Goal: Task Accomplishment & Management: Use online tool/utility

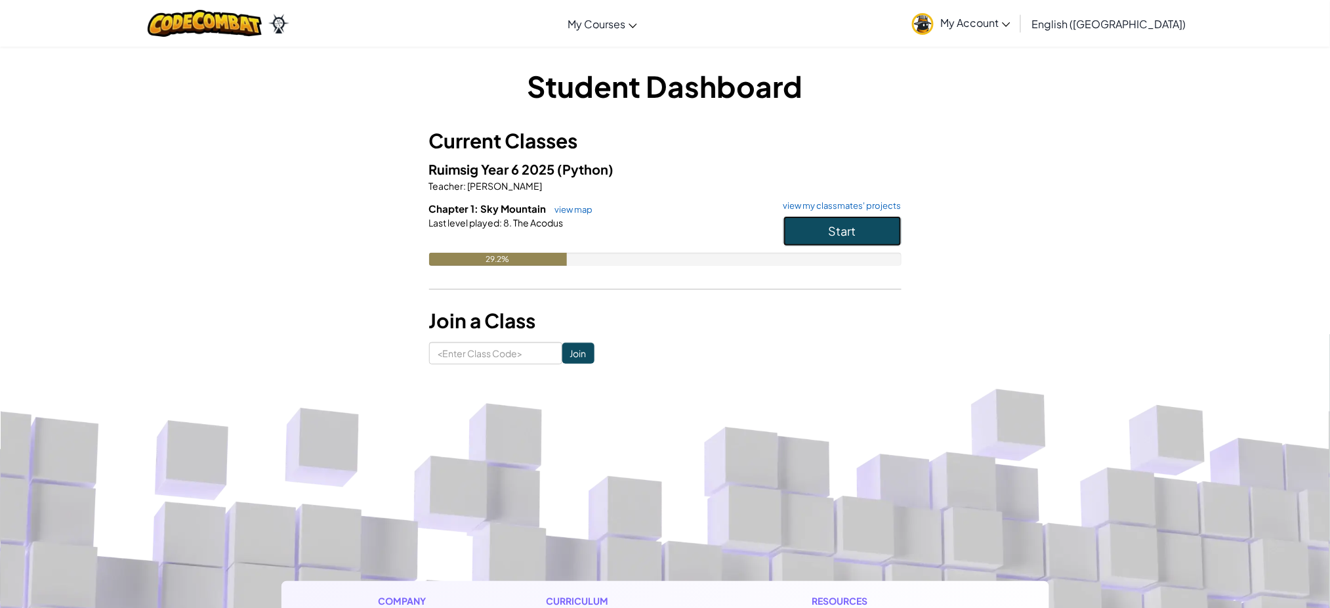
click at [883, 226] on button "Start" at bounding box center [842, 231] width 118 height 30
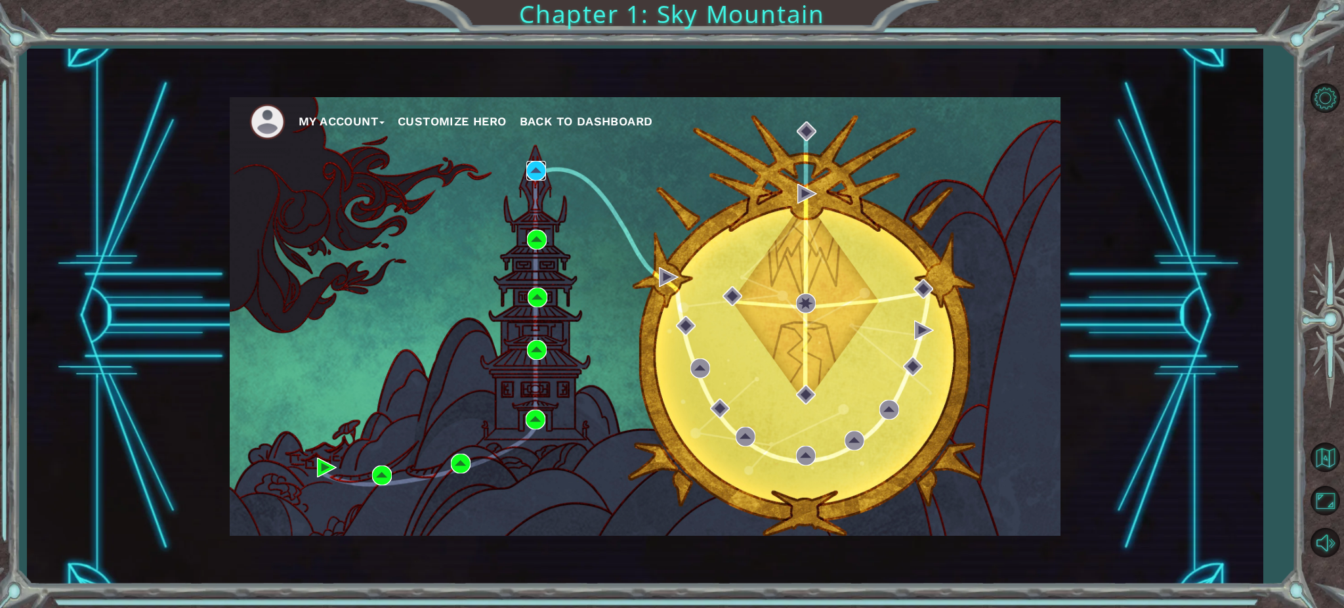
click at [535, 164] on img at bounding box center [536, 171] width 20 height 20
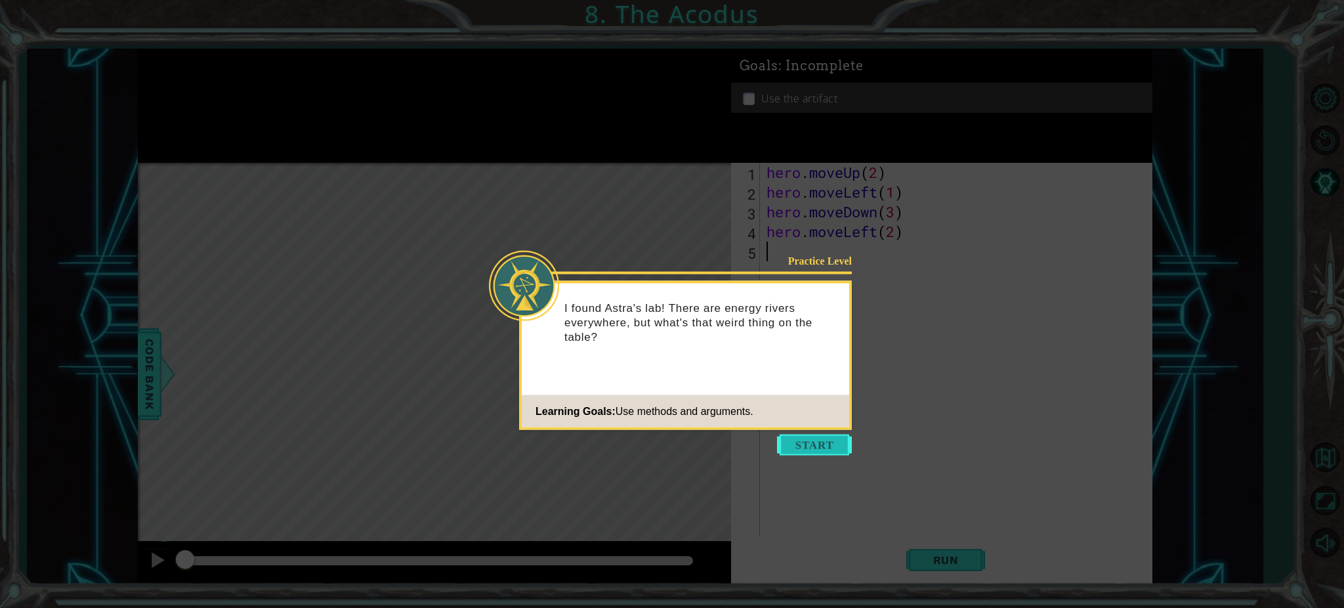
click at [826, 442] on button "Start" at bounding box center [814, 444] width 75 height 21
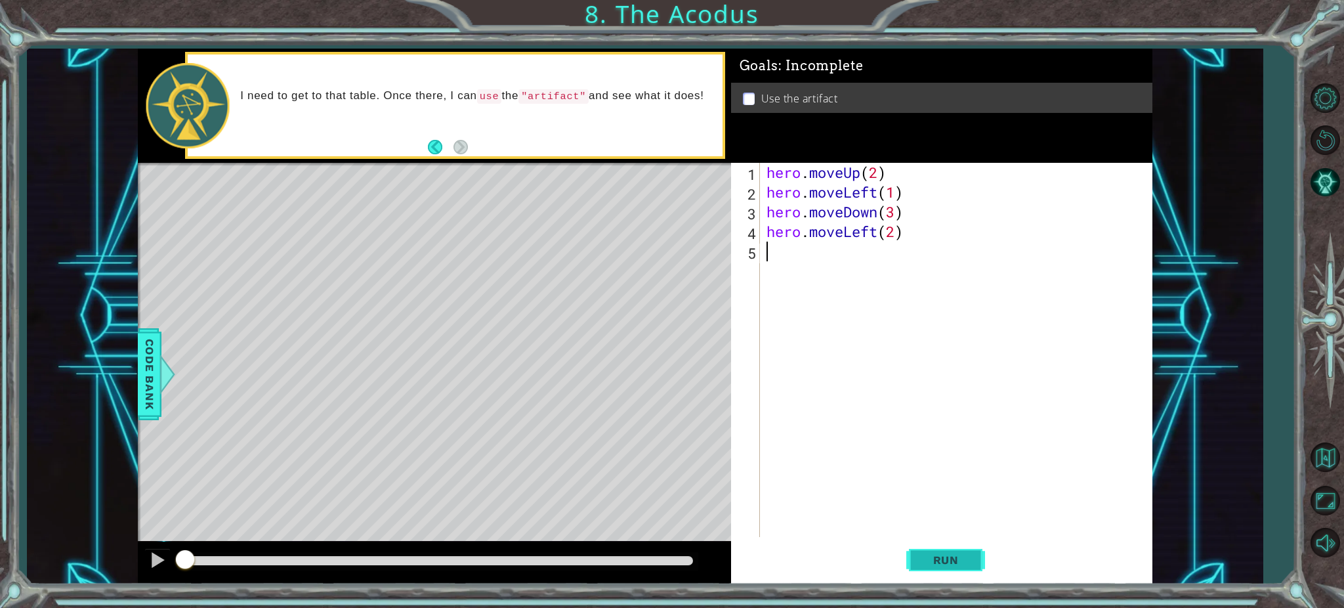
click at [970, 579] on button "Run" at bounding box center [945, 560] width 79 height 42
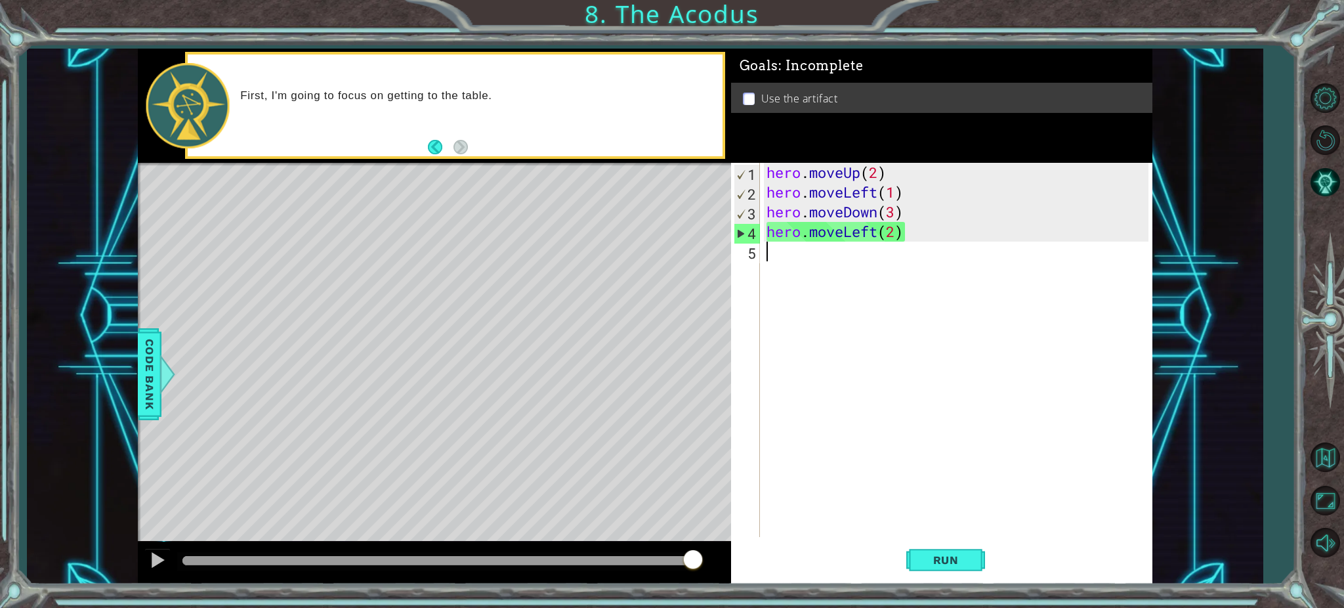
click at [945, 211] on div "hero . moveUp ( 2 ) hero . moveLeft ( 1 ) hero . moveDown ( 3 ) hero . moveLeft…" at bounding box center [959, 369] width 391 height 413
click at [970, 233] on div "hero . moveUp ( 2 ) hero . moveLeft ( 1 ) hero . moveDown ( 3 ) hero . moveLeft…" at bounding box center [959, 369] width 391 height 413
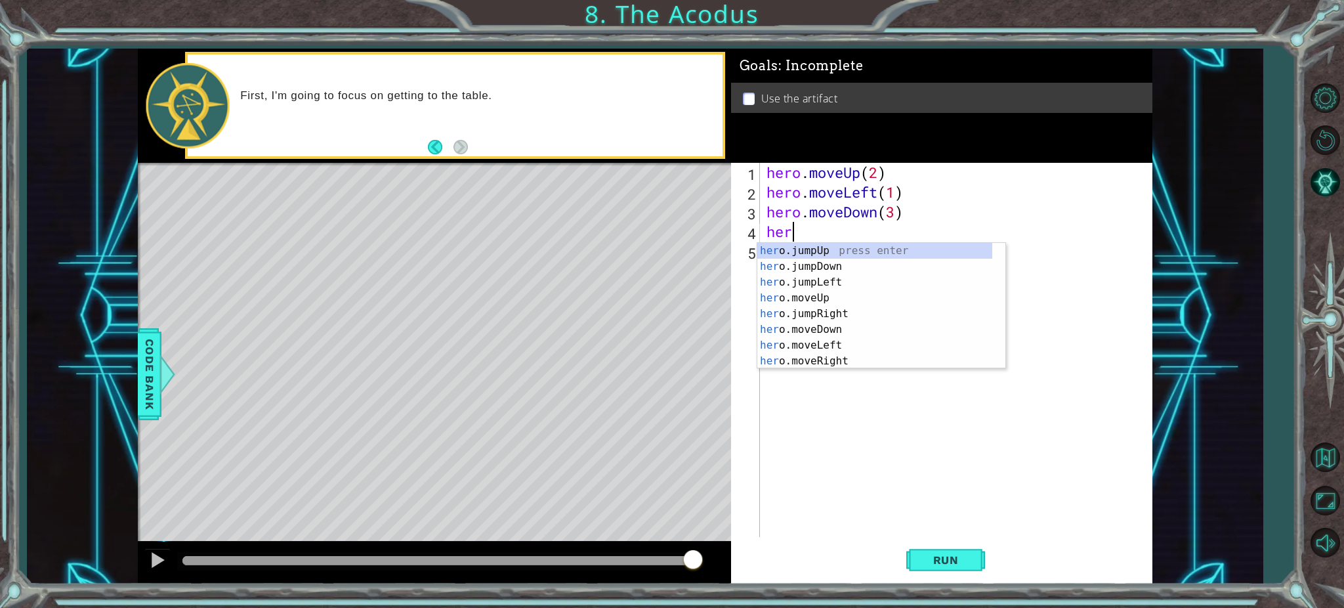
type textarea "h"
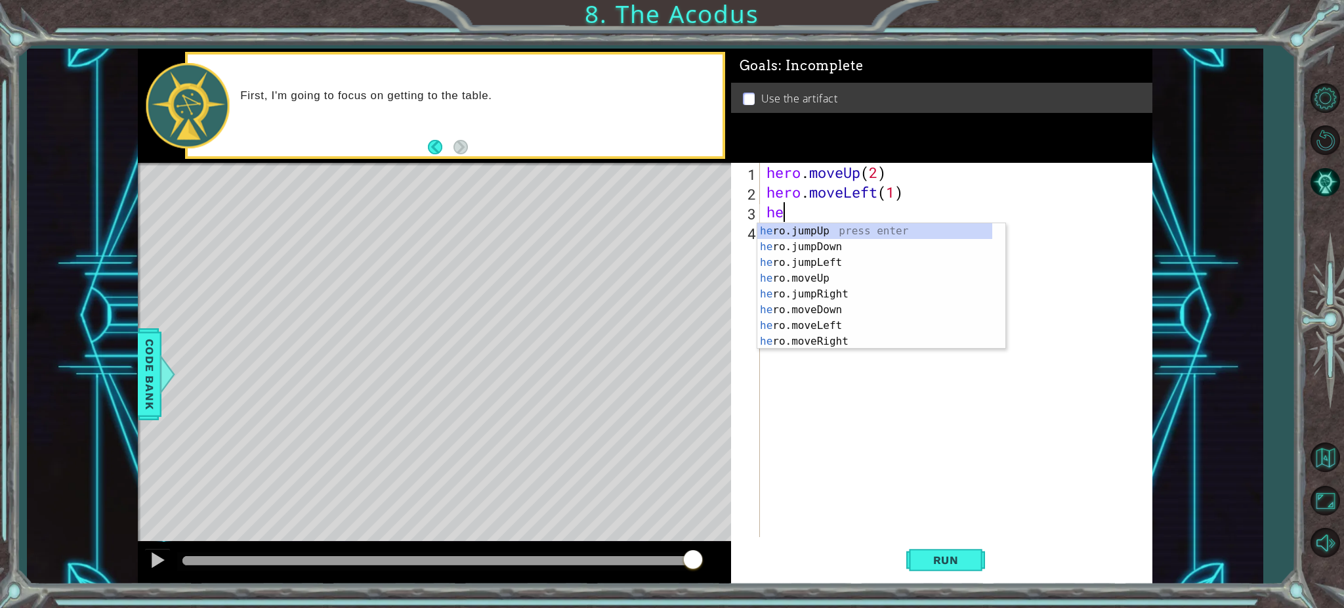
type textarea "h"
type textarea "hero.moveLeft("
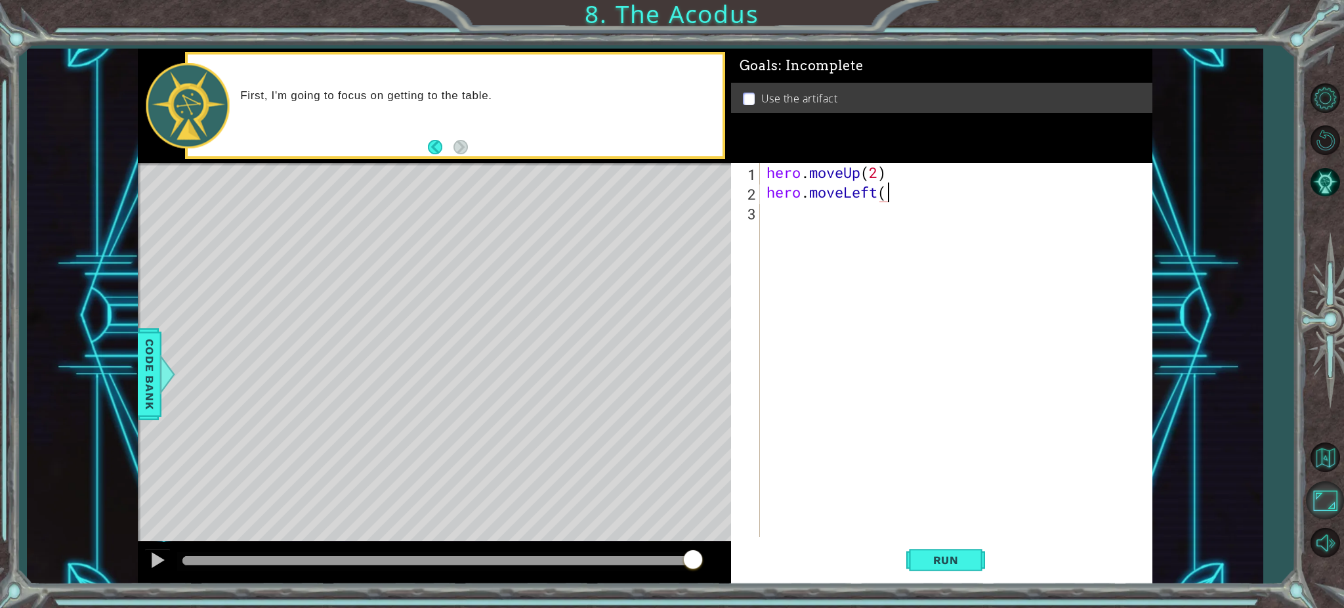
click at [1329, 511] on button "Maximize Browser" at bounding box center [1325, 500] width 38 height 38
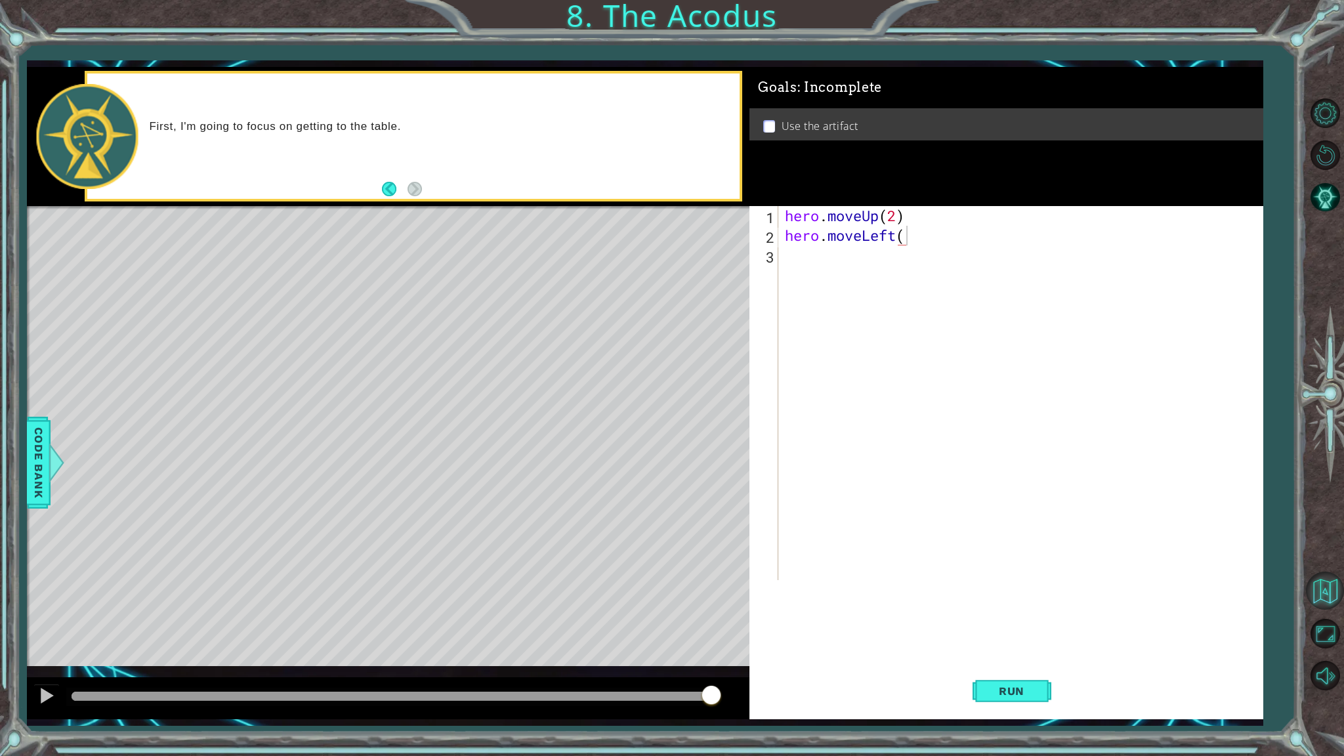
click at [1329, 590] on button "Back to Map" at bounding box center [1325, 590] width 38 height 38
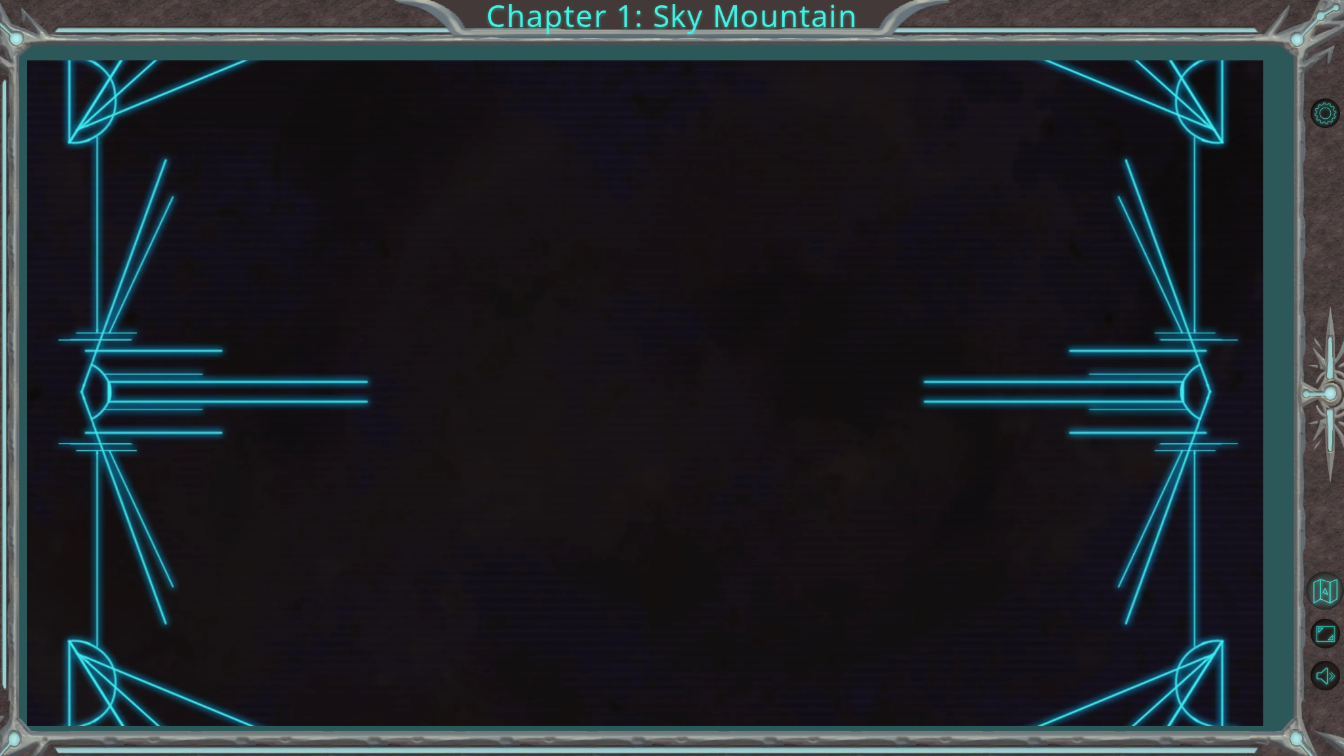
click at [1324, 606] on button "Back to Map" at bounding box center [1325, 590] width 38 height 38
click at [1152, 599] on div at bounding box center [645, 392] width 1236 height 665
click at [1316, 596] on button "Back to Map" at bounding box center [1325, 590] width 38 height 38
click at [1327, 594] on button "Back to Map" at bounding box center [1325, 590] width 38 height 38
click at [1323, 607] on button "Maximize Browser" at bounding box center [1325, 634] width 38 height 38
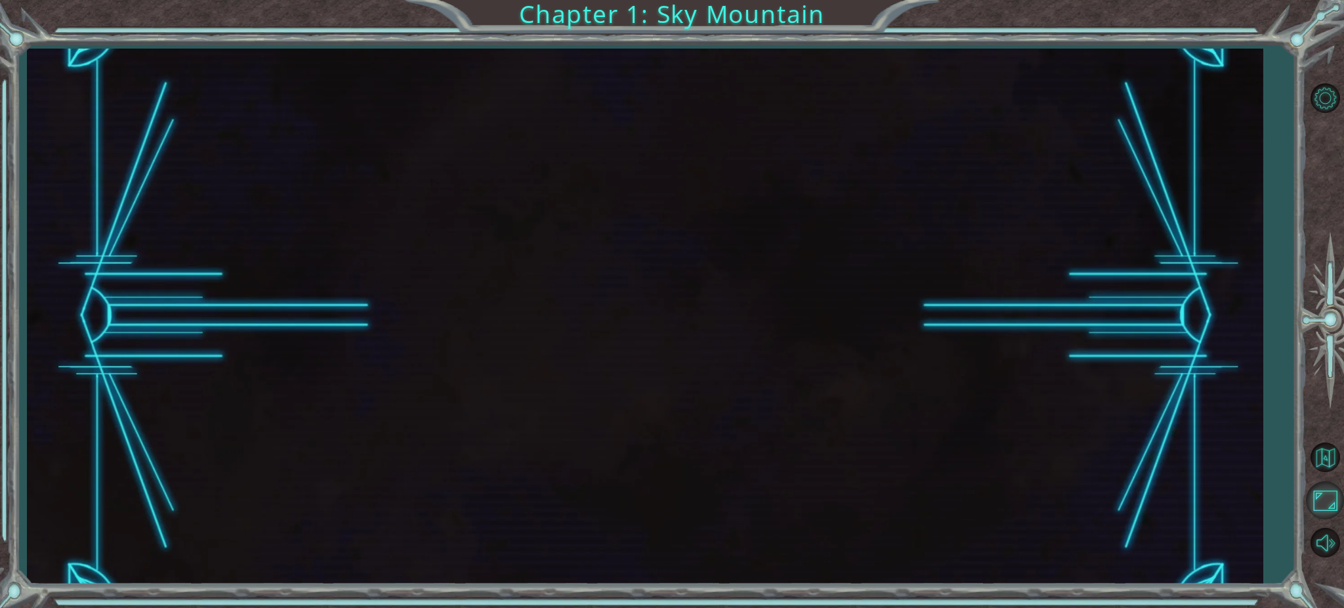
click at [1325, 507] on button "Maximize Browser" at bounding box center [1325, 500] width 38 height 38
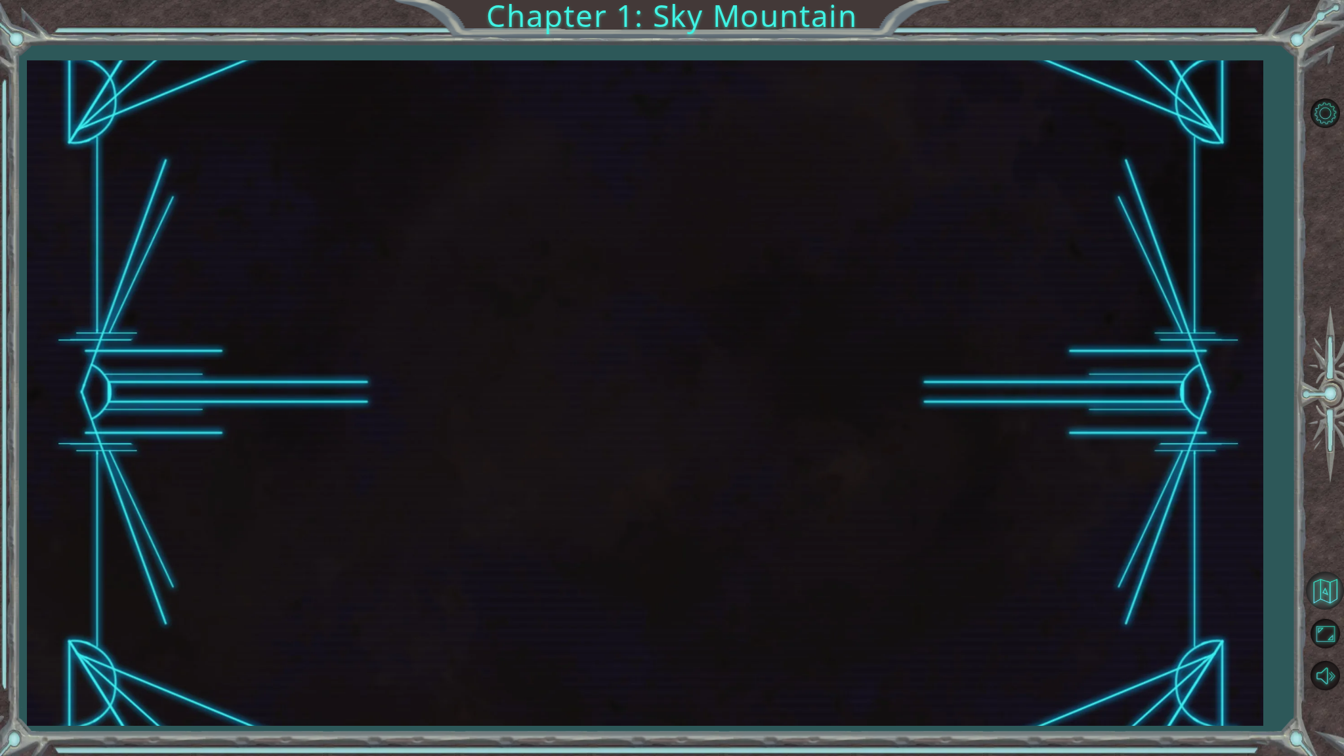
click at [1310, 593] on button "Back to Map" at bounding box center [1325, 590] width 38 height 38
click at [1329, 607] on button "Mute" at bounding box center [1325, 676] width 38 height 38
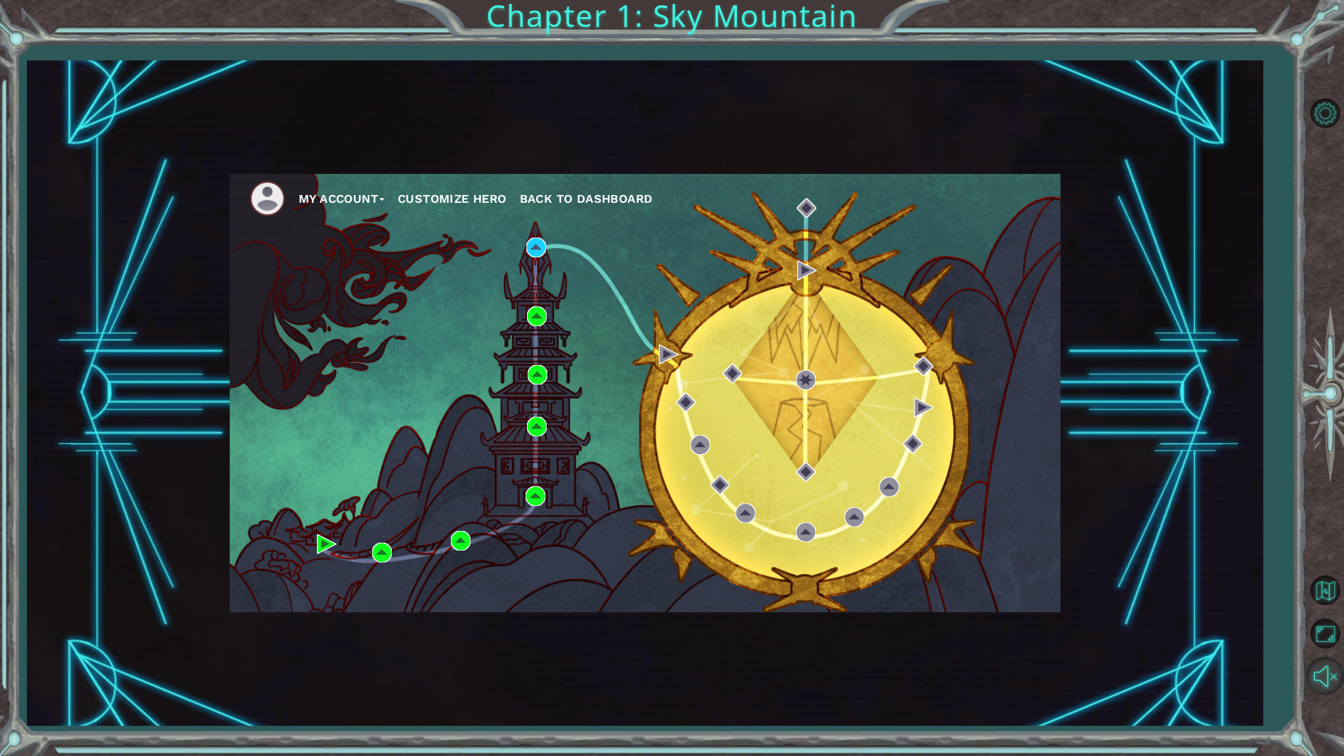
click at [1307, 607] on button "Unmute" at bounding box center [1325, 676] width 38 height 38
click at [1325, 607] on button "Mute" at bounding box center [1325, 676] width 38 height 38
click at [619, 195] on span "Back to Dashboard" at bounding box center [586, 199] width 133 height 14
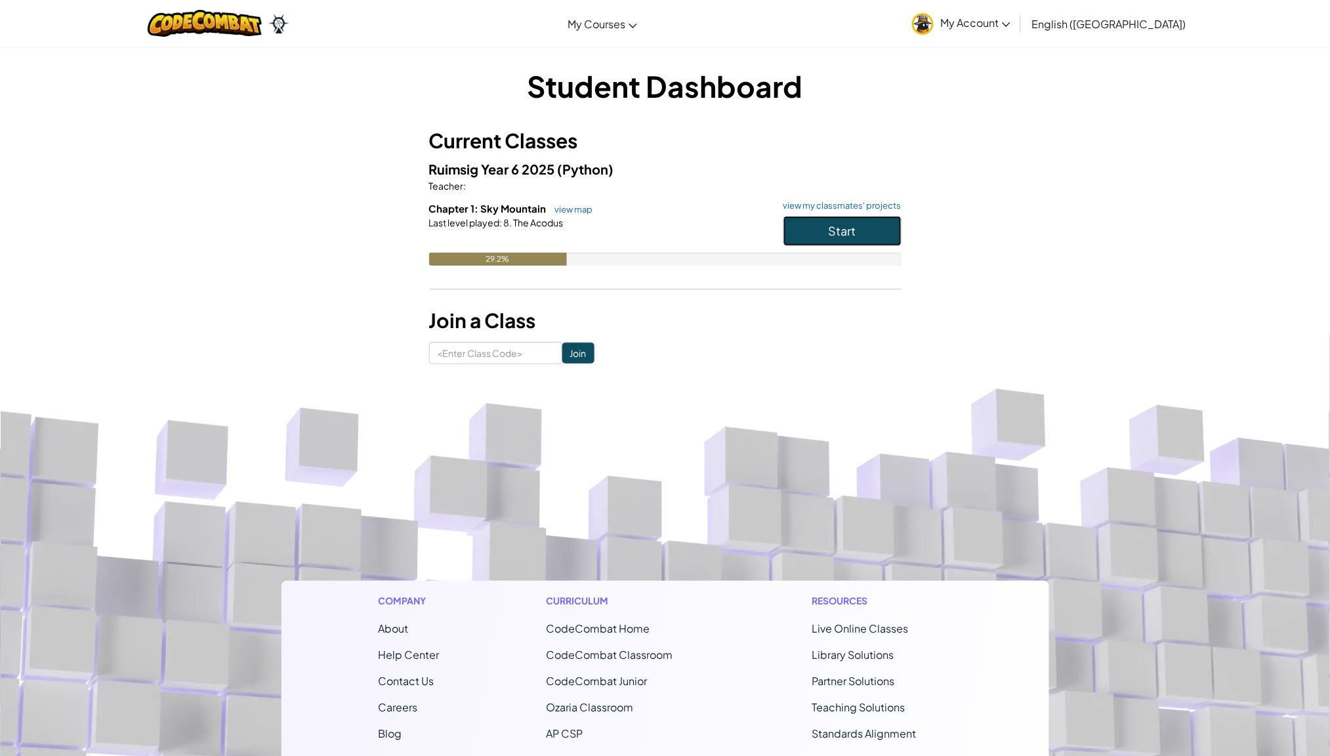
click at [850, 220] on button "Start" at bounding box center [842, 231] width 118 height 30
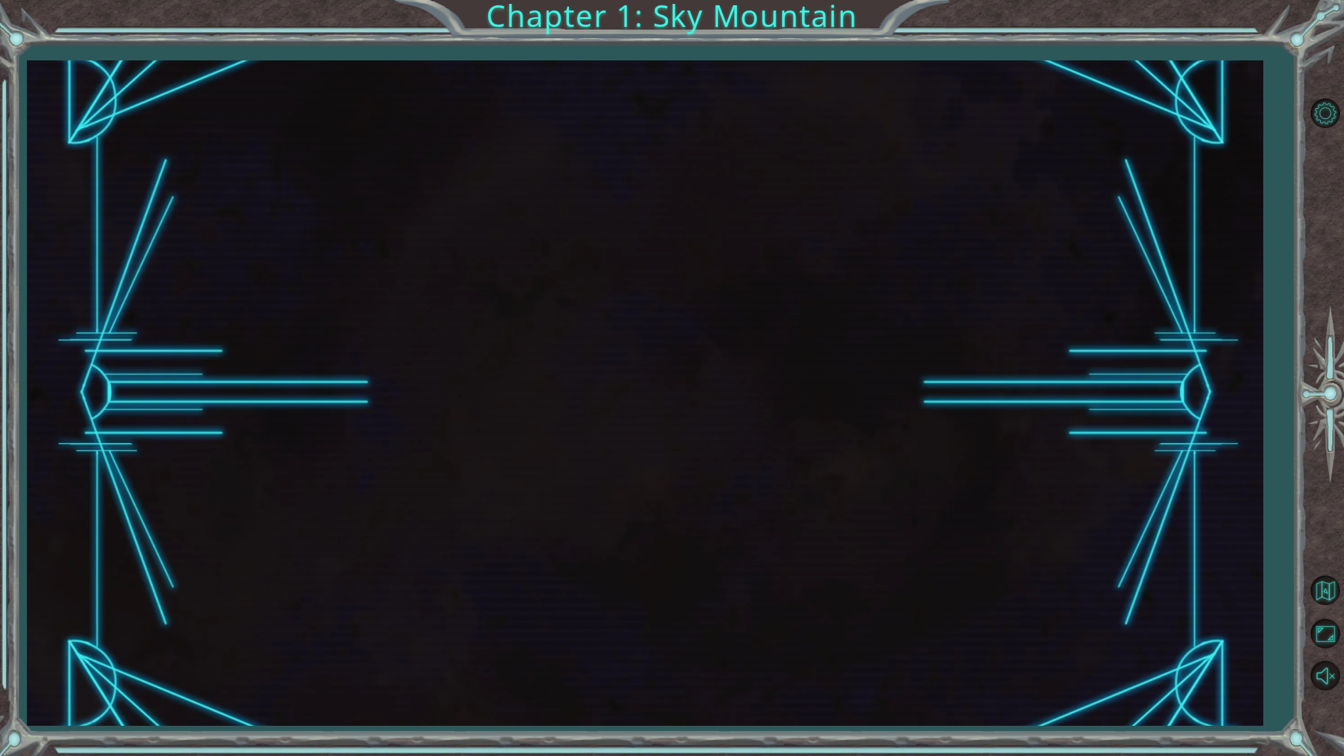
click at [1131, 578] on div at bounding box center [645, 392] width 1236 height 665
click at [1310, 591] on button "Back to Map" at bounding box center [1325, 590] width 38 height 38
click at [1329, 600] on button "Back to Map" at bounding box center [1325, 590] width 38 height 38
click at [1316, 596] on button "Back to Map" at bounding box center [1325, 590] width 38 height 38
click at [1321, 591] on button "Back to Map" at bounding box center [1325, 590] width 38 height 38
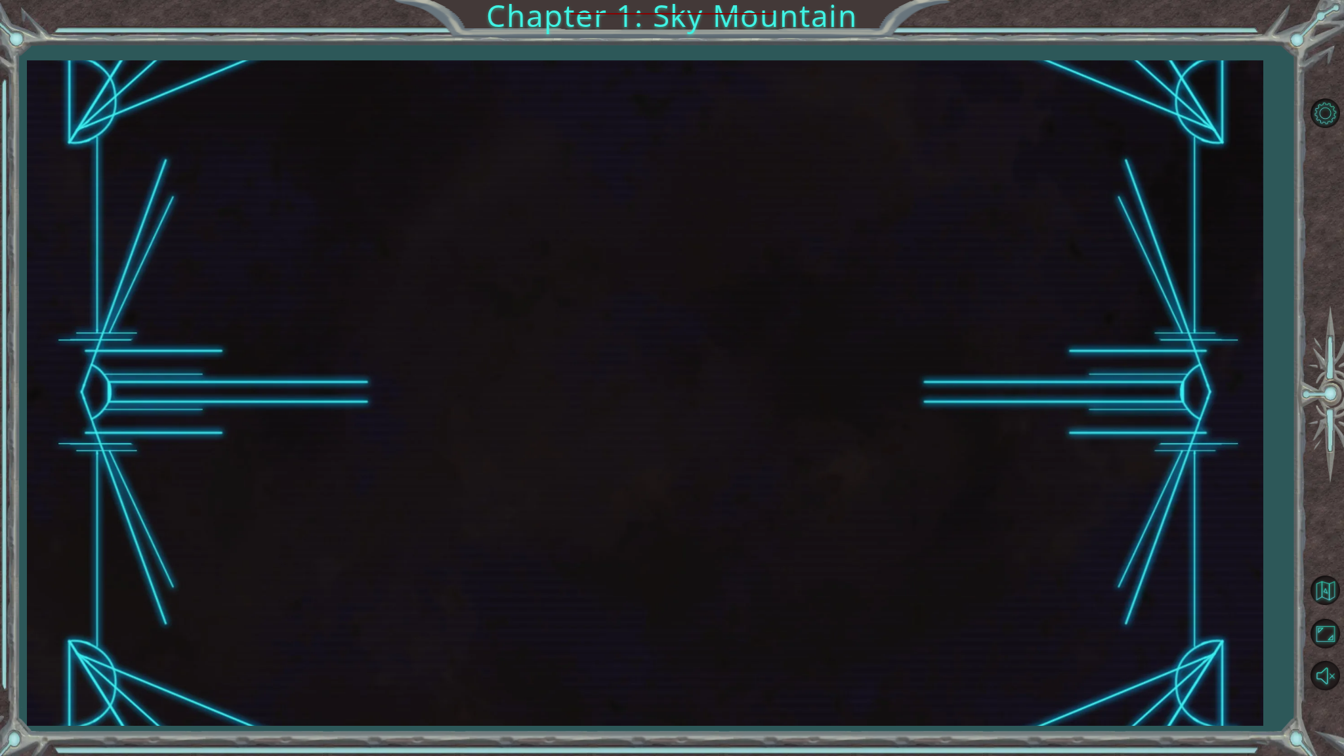
click at [844, 305] on div at bounding box center [645, 392] width 1236 height 665
click at [875, 324] on div at bounding box center [645, 392] width 1236 height 665
click at [1318, 607] on button "Maximize Browser" at bounding box center [1325, 634] width 38 height 38
